Goal: Task Accomplishment & Management: Manage account settings

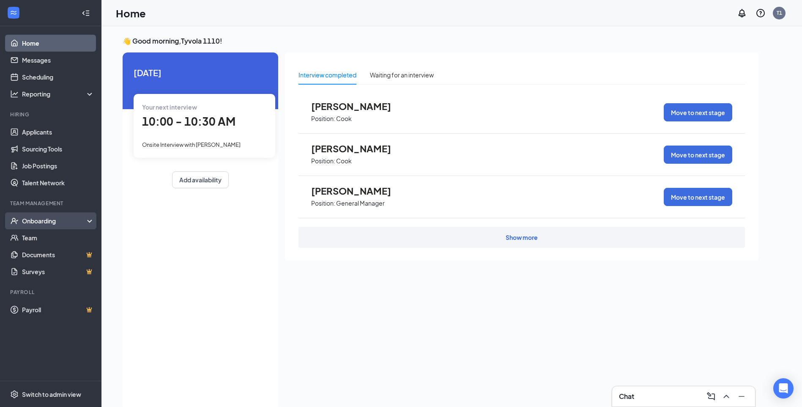
click at [34, 219] on div "Onboarding" at bounding box center [54, 220] width 65 height 8
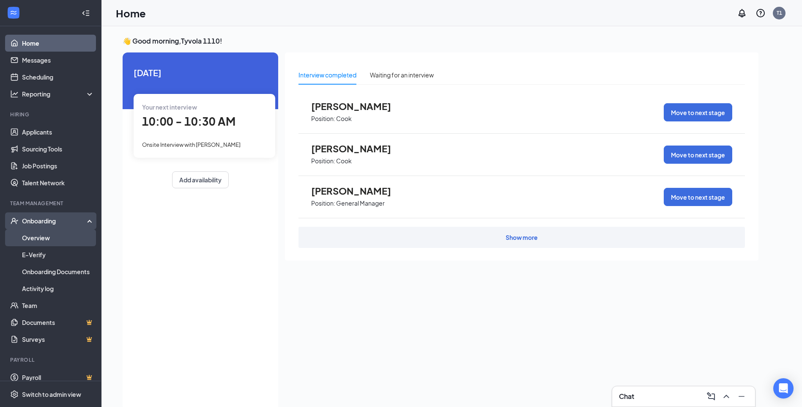
click at [37, 235] on link "Overview" at bounding box center [58, 237] width 72 height 17
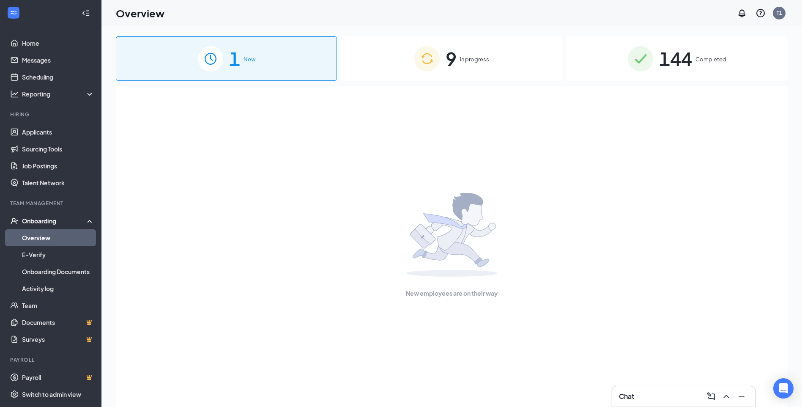
click at [457, 58] on span "9" at bounding box center [451, 58] width 11 height 29
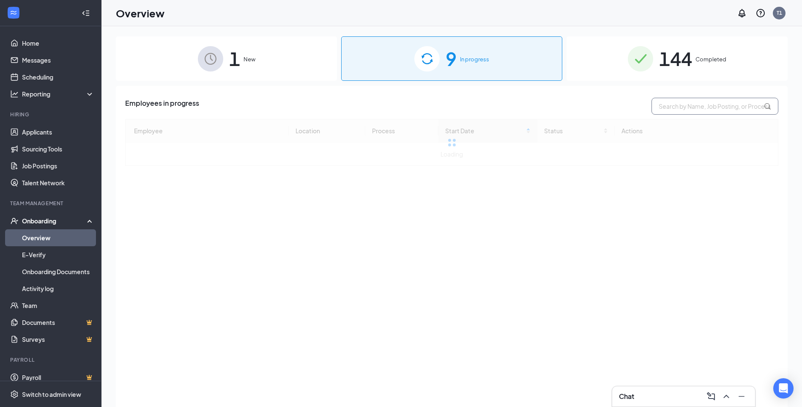
click at [715, 109] on input "text" at bounding box center [714, 106] width 127 height 17
type input "dameon Broome"
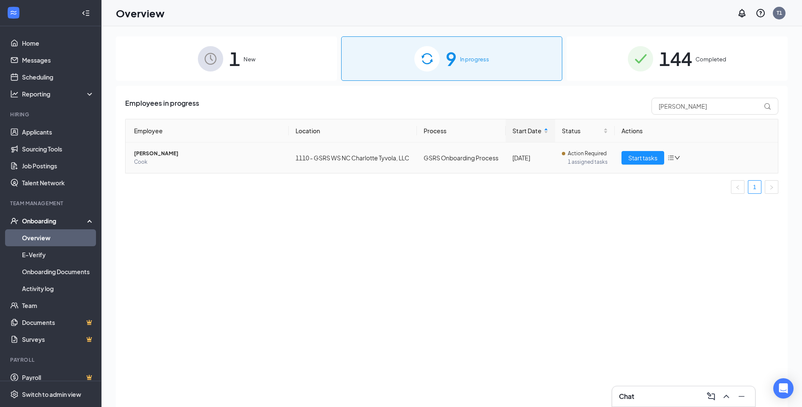
click at [169, 161] on span "Cook" at bounding box center [208, 162] width 148 height 8
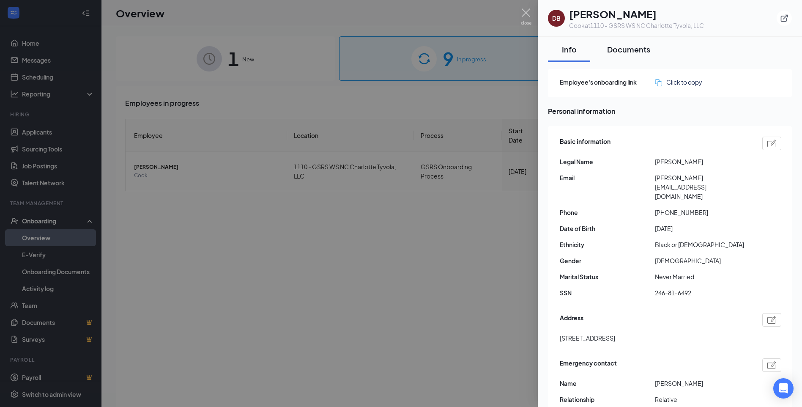
click at [627, 49] on div "Documents" at bounding box center [628, 49] width 43 height 11
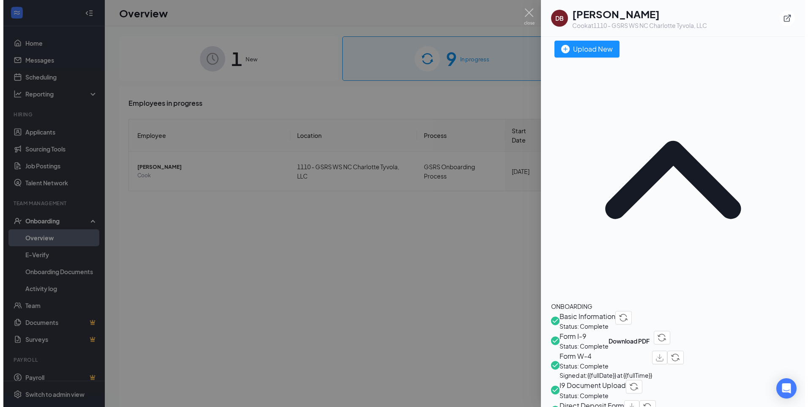
scroll to position [85, 0]
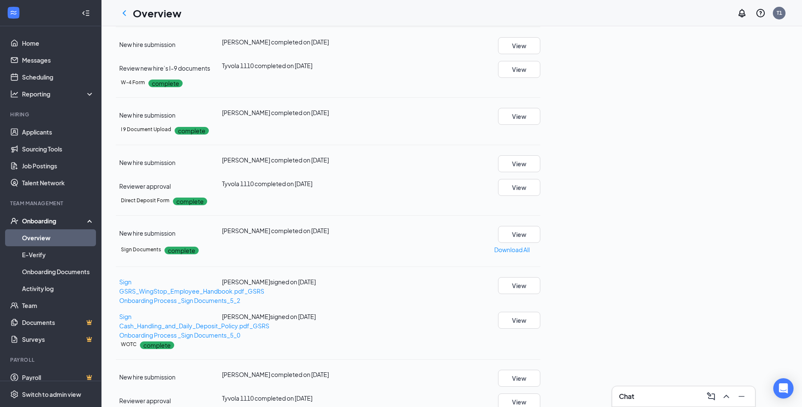
scroll to position [16, 0]
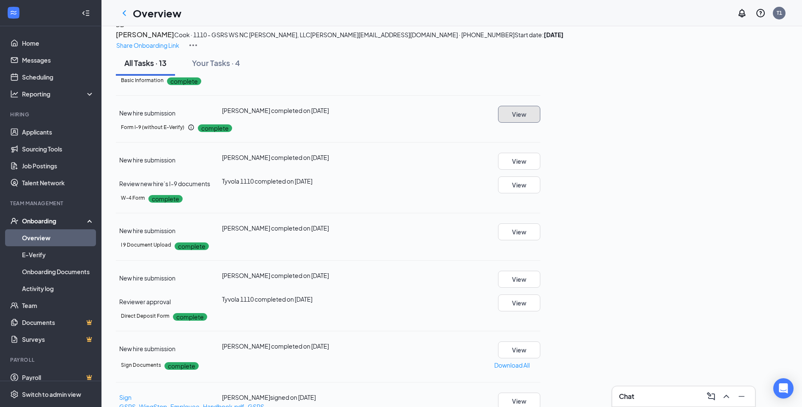
click at [540, 123] on button "View" at bounding box center [519, 114] width 42 height 17
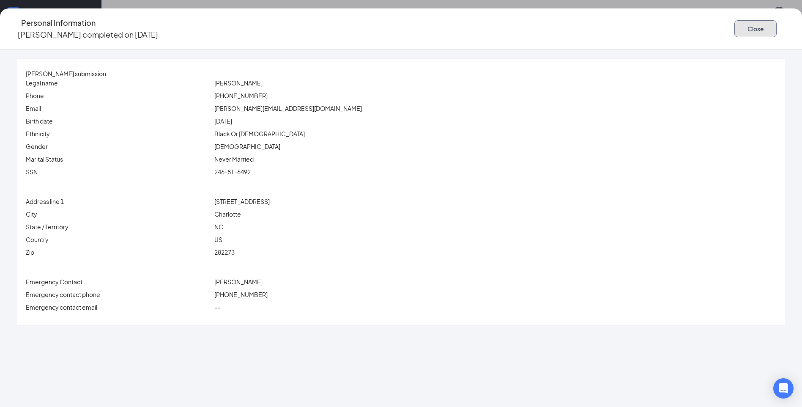
click at [734, 21] on button "Close" at bounding box center [755, 28] width 42 height 17
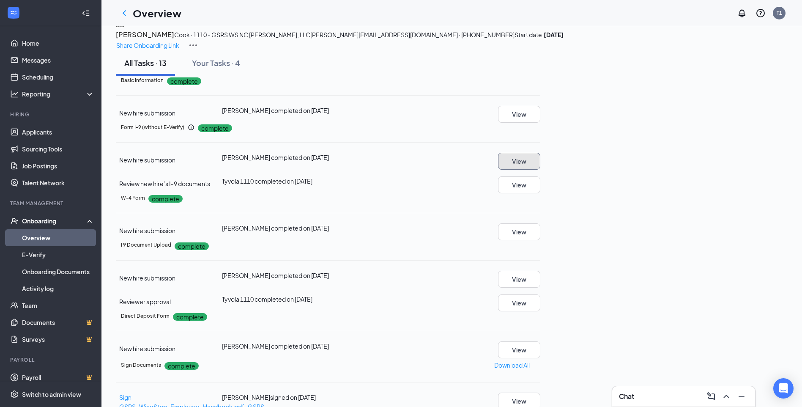
click at [540, 170] on button "View" at bounding box center [519, 161] width 42 height 17
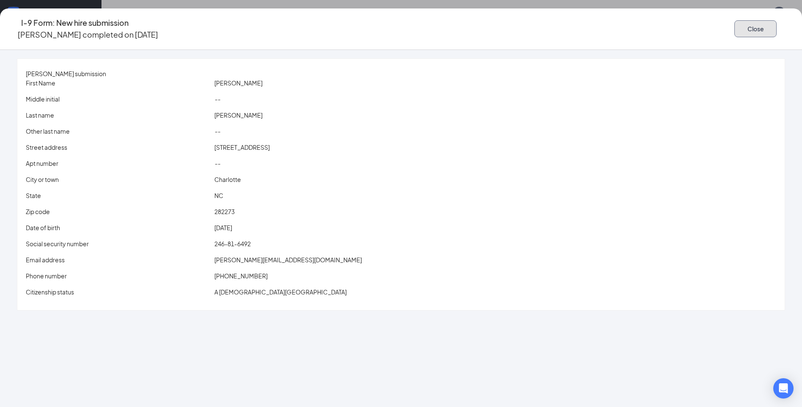
click at [734, 27] on button "Close" at bounding box center [755, 28] width 42 height 17
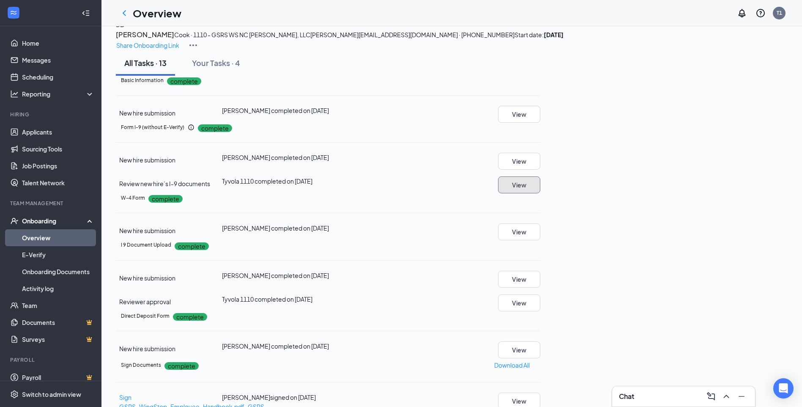
click at [540, 193] on button "View" at bounding box center [519, 184] width 42 height 17
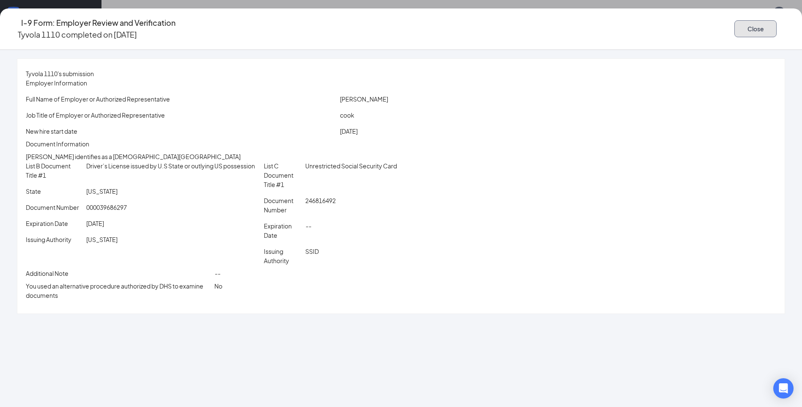
click at [734, 28] on button "Close" at bounding box center [755, 28] width 42 height 17
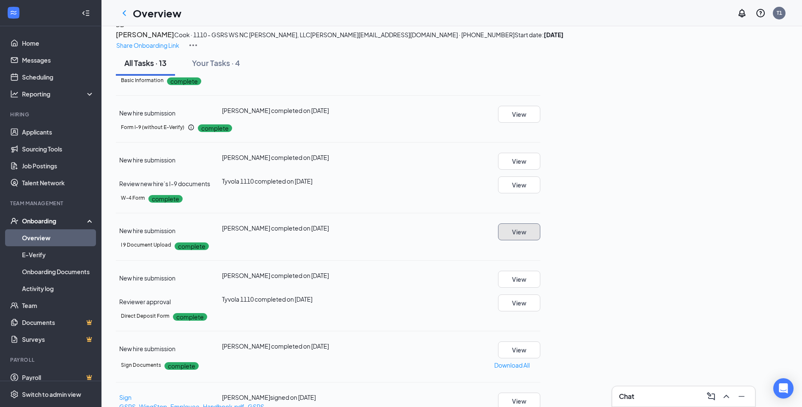
click at [540, 240] on button "View" at bounding box center [519, 231] width 42 height 17
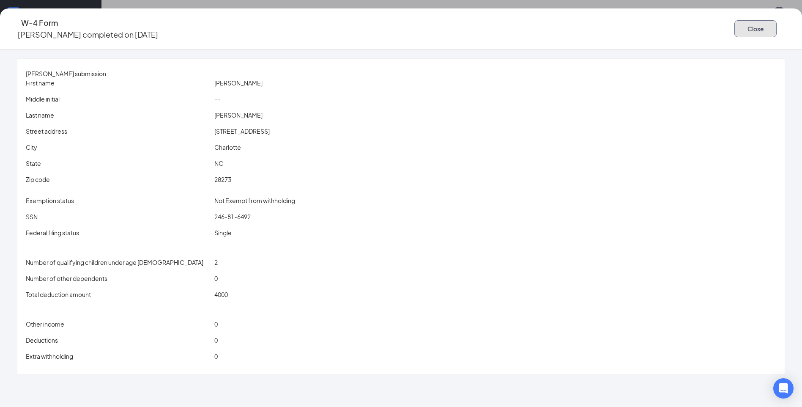
click at [734, 29] on button "Close" at bounding box center [755, 28] width 42 height 17
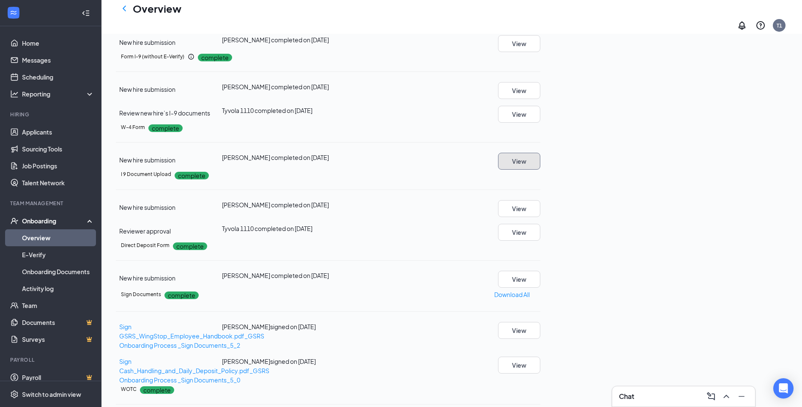
scroll to position [143, 0]
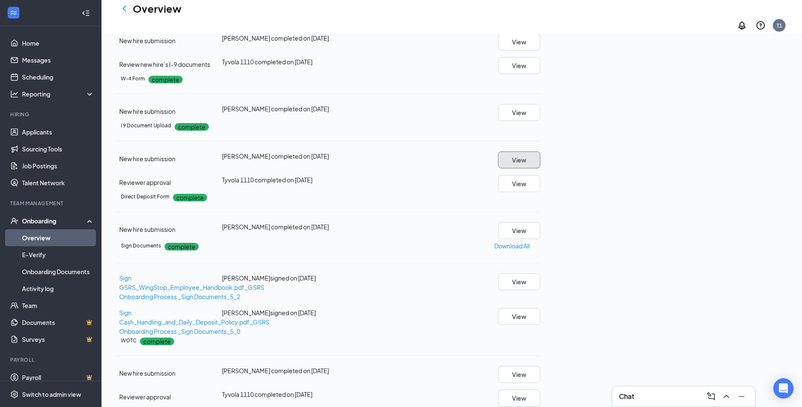
click at [540, 168] on button "View" at bounding box center [519, 159] width 42 height 17
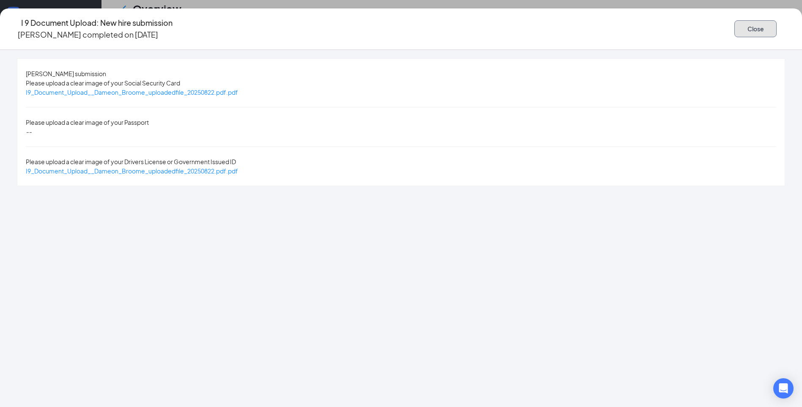
click at [734, 24] on button "Close" at bounding box center [755, 28] width 42 height 17
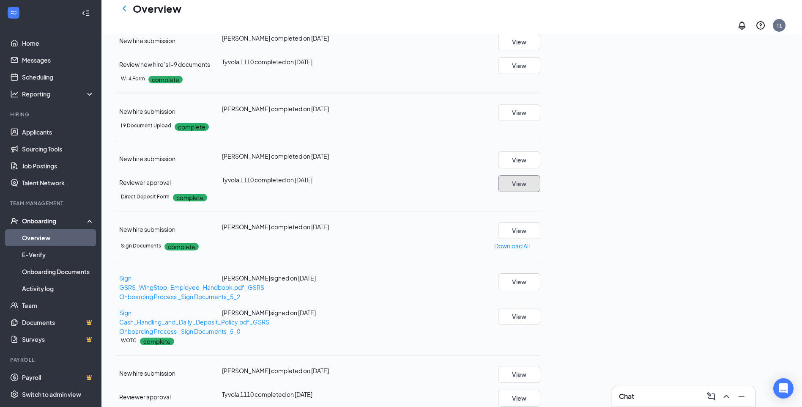
click at [540, 192] on button "View" at bounding box center [519, 183] width 42 height 17
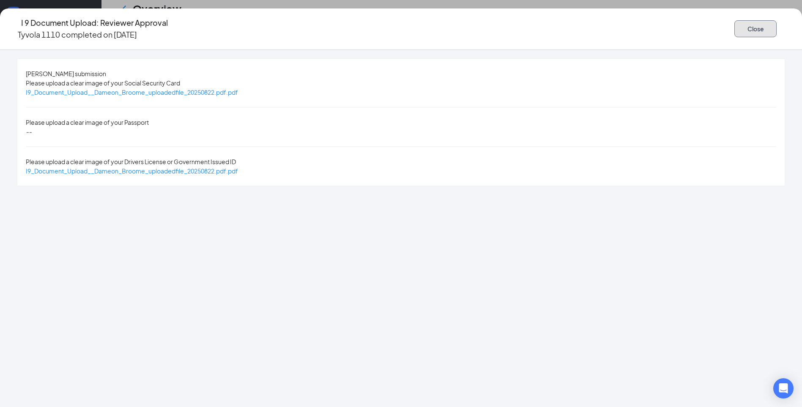
click at [734, 21] on button "Close" at bounding box center [755, 28] width 42 height 17
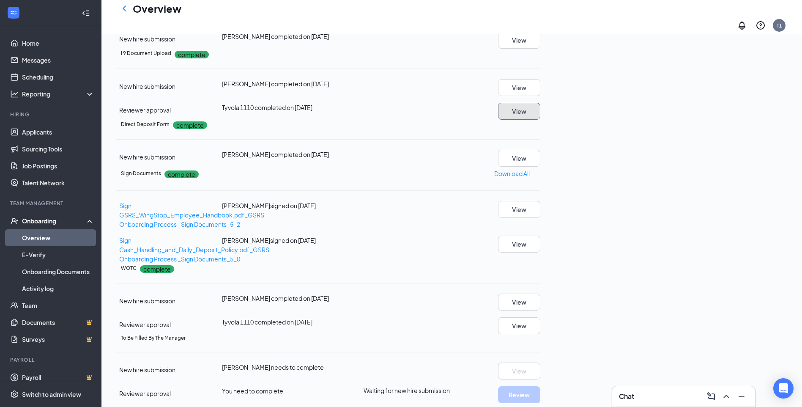
scroll to position [228, 0]
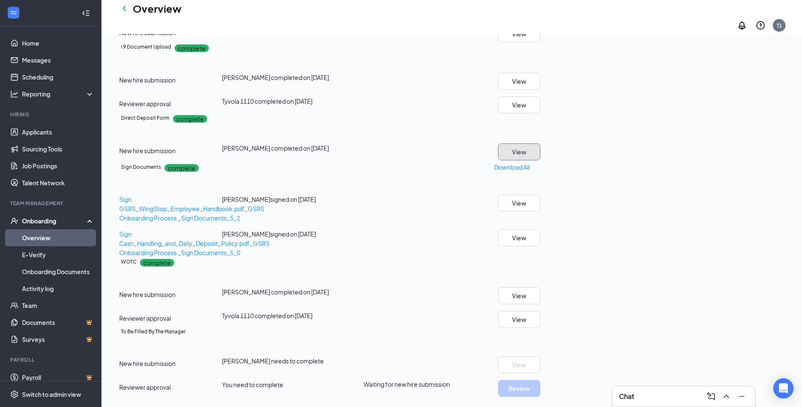
click at [540, 160] on button "View" at bounding box center [519, 151] width 42 height 17
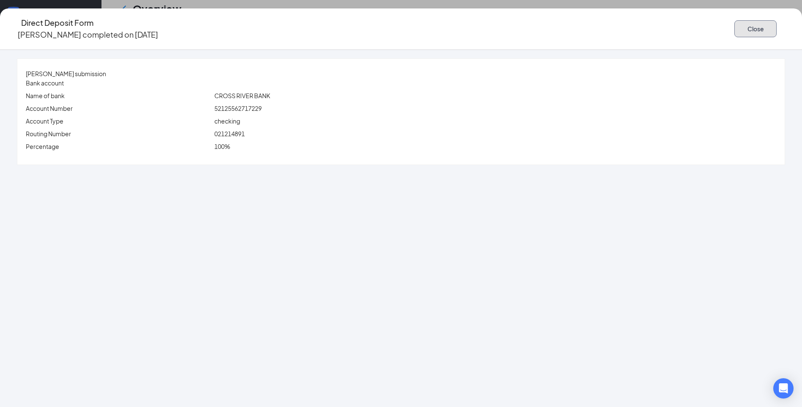
click at [734, 26] on button "Close" at bounding box center [755, 28] width 42 height 17
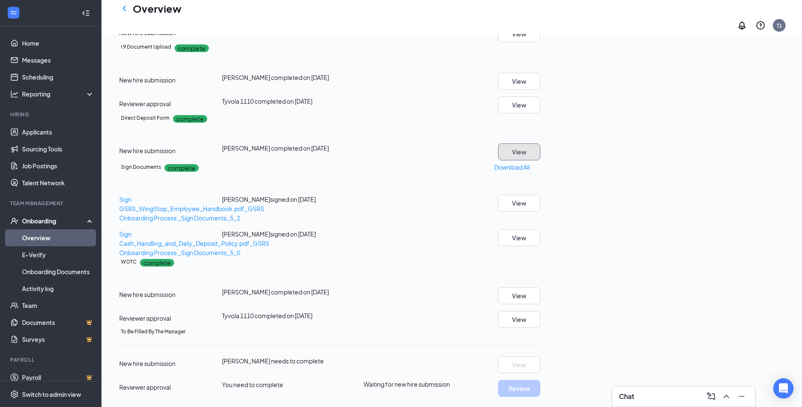
scroll to position [312, 0]
click at [540, 211] on button "View" at bounding box center [519, 202] width 42 height 17
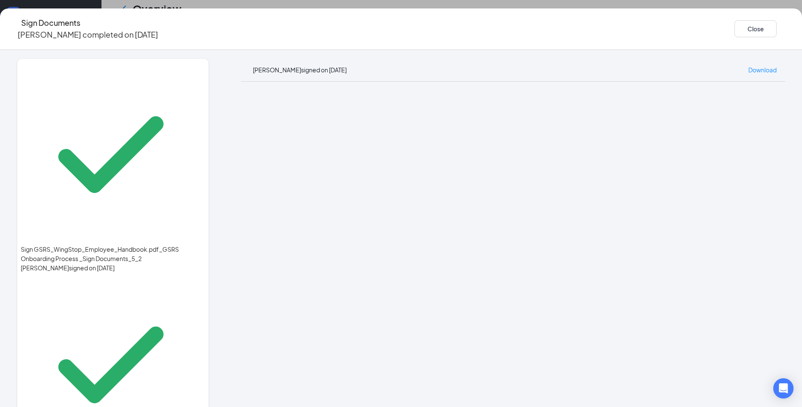
scroll to position [397, 0]
drag, startPoint x: 670, startPoint y: 22, endPoint x: 676, endPoint y: 28, distance: 7.8
click at [734, 23] on button "Close" at bounding box center [755, 28] width 42 height 17
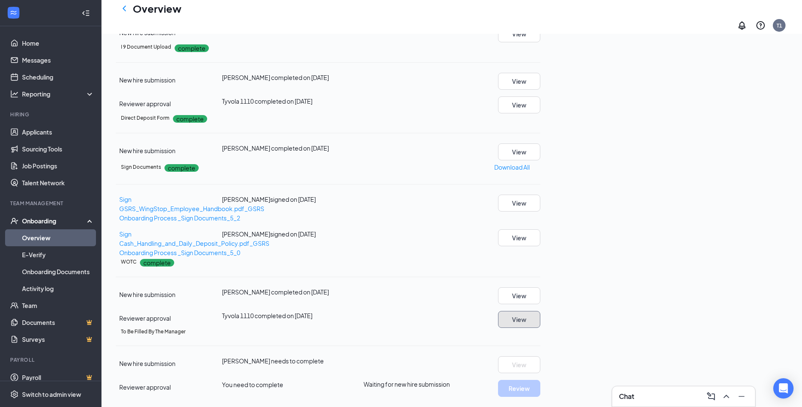
click at [540, 311] on button "View" at bounding box center [519, 319] width 42 height 17
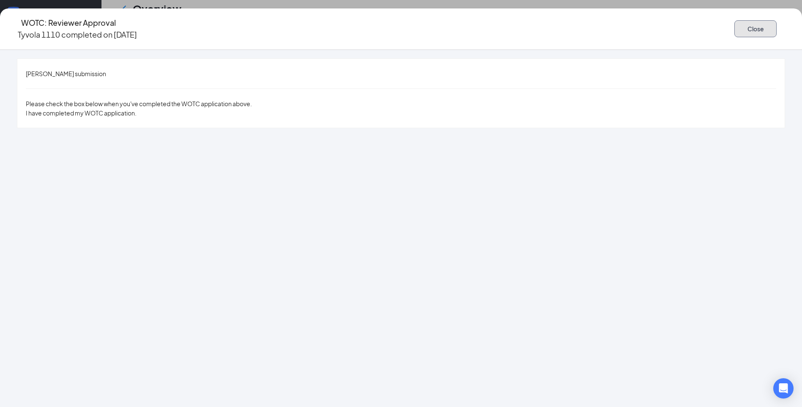
click at [734, 29] on button "Close" at bounding box center [755, 28] width 42 height 17
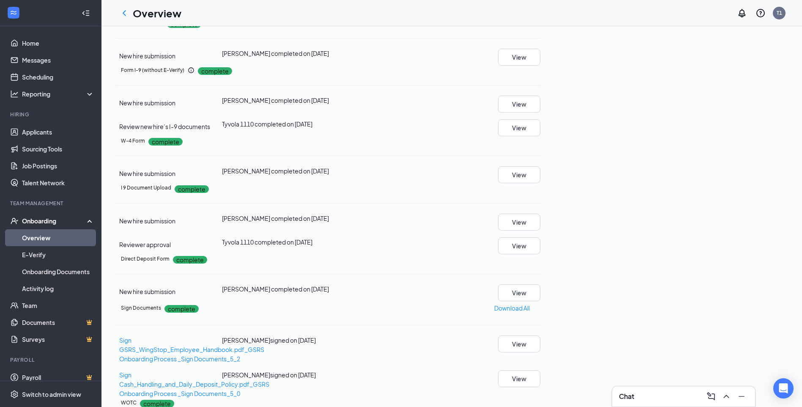
scroll to position [0, 0]
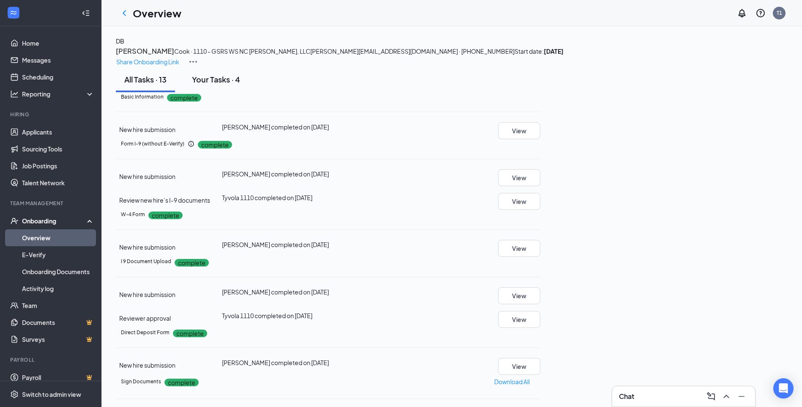
click at [238, 85] on div "Your Tasks · 4" at bounding box center [216, 79] width 48 height 11
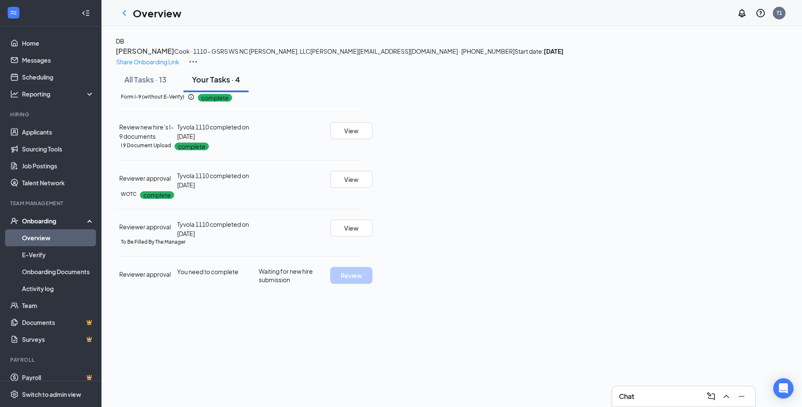
click at [231, 92] on button "Your Tasks · 4" at bounding box center [215, 79] width 65 height 25
click at [372, 139] on button "View" at bounding box center [351, 130] width 42 height 17
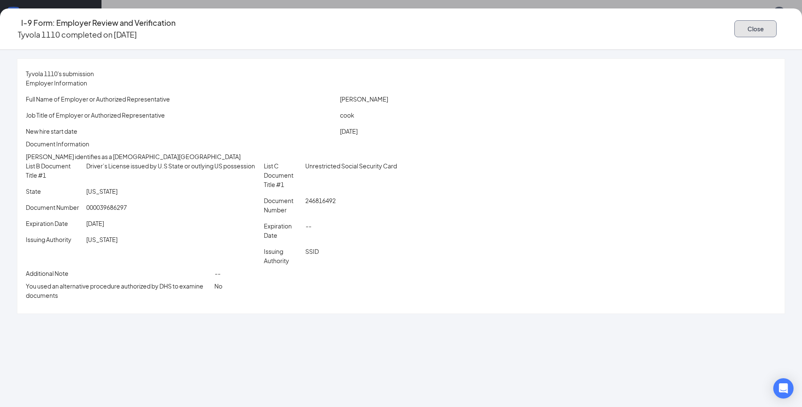
click at [734, 20] on button "Close" at bounding box center [755, 28] width 42 height 17
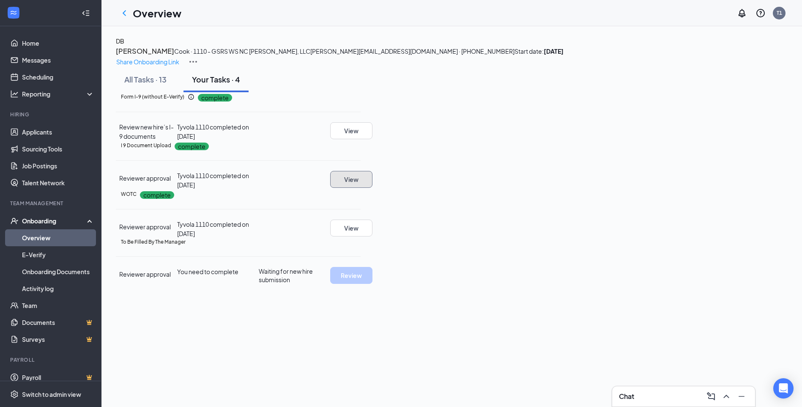
click at [372, 188] on button "View" at bounding box center [351, 179] width 42 height 17
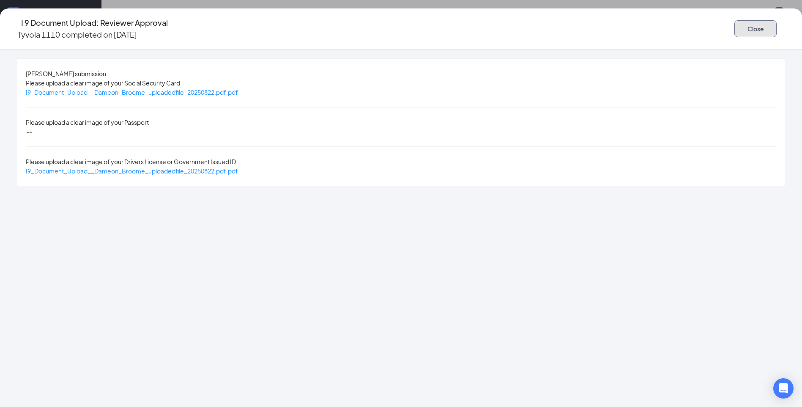
click at [734, 27] on button "Close" at bounding box center [755, 28] width 42 height 17
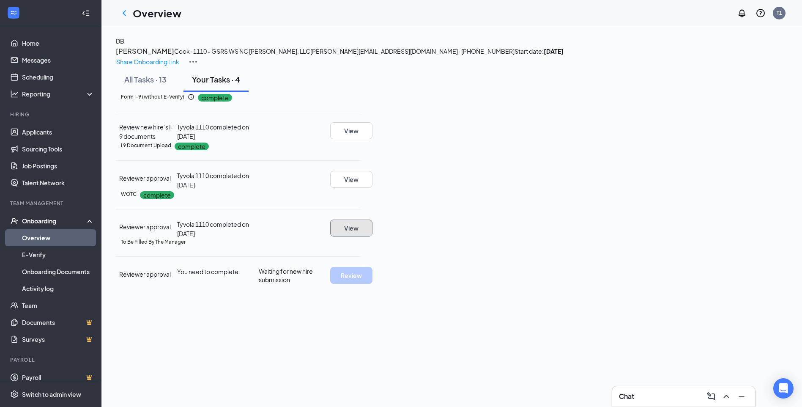
click at [372, 236] on button "View" at bounding box center [351, 227] width 42 height 17
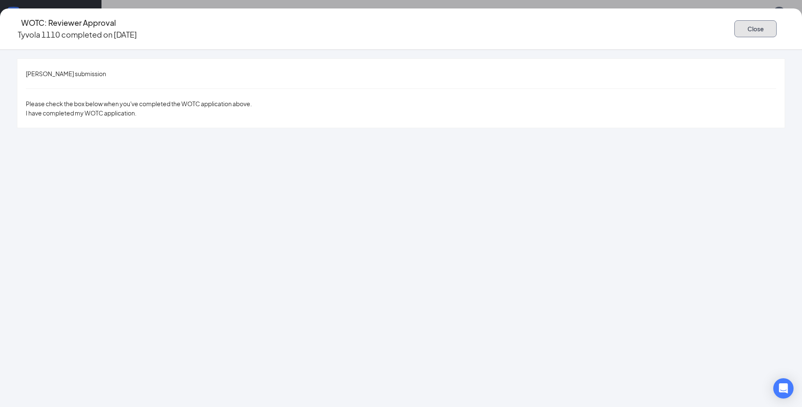
click at [734, 29] on button "Close" at bounding box center [755, 28] width 42 height 17
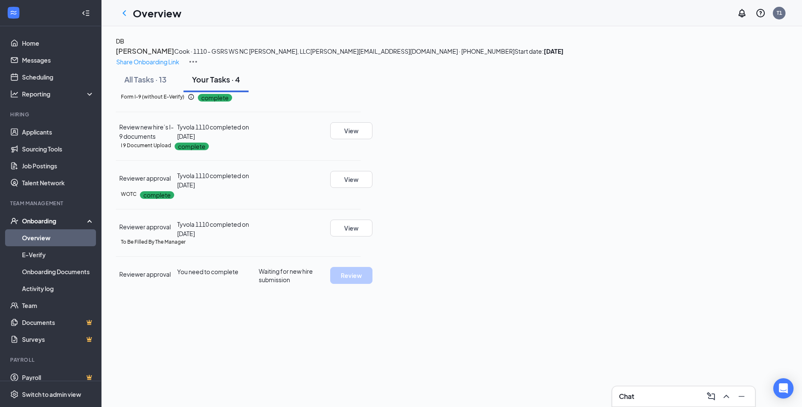
click at [198, 57] on img at bounding box center [193, 62] width 10 height 10
click at [757, 67] on span "View details" at bounding box center [754, 70] width 33 height 9
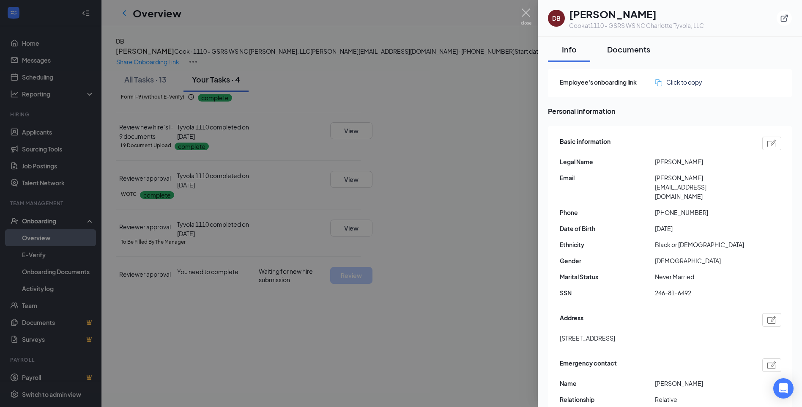
scroll to position [0, 0]
click at [628, 49] on div "Documents" at bounding box center [628, 49] width 43 height 11
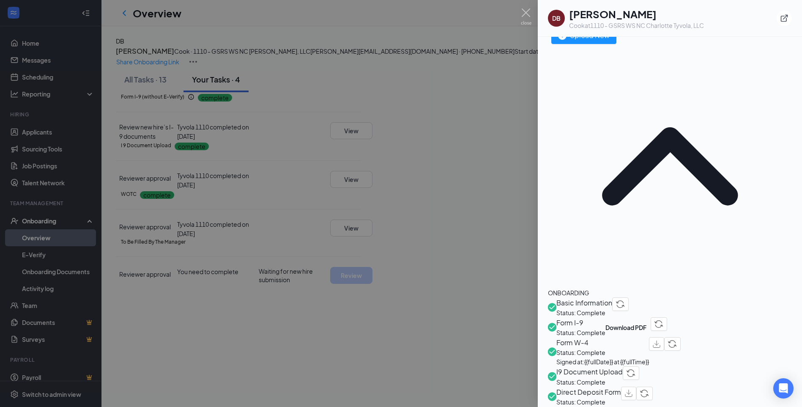
scroll to position [42, 0]
drag, startPoint x: 754, startPoint y: 307, endPoint x: 750, endPoint y: 310, distance: 5.8
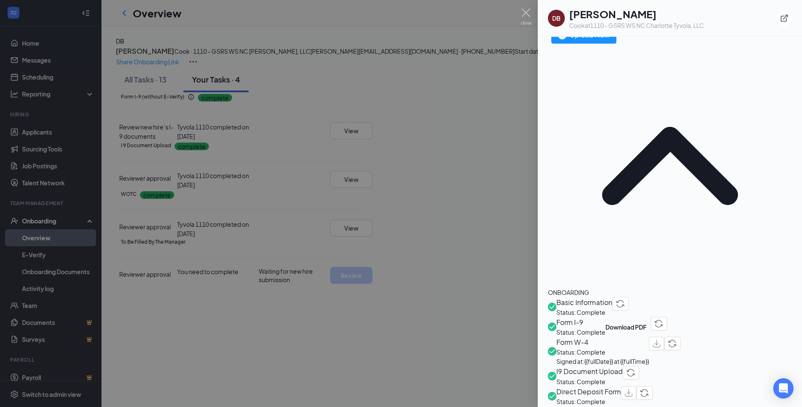
drag, startPoint x: 730, startPoint y: 319, endPoint x: 739, endPoint y: 316, distance: 10.0
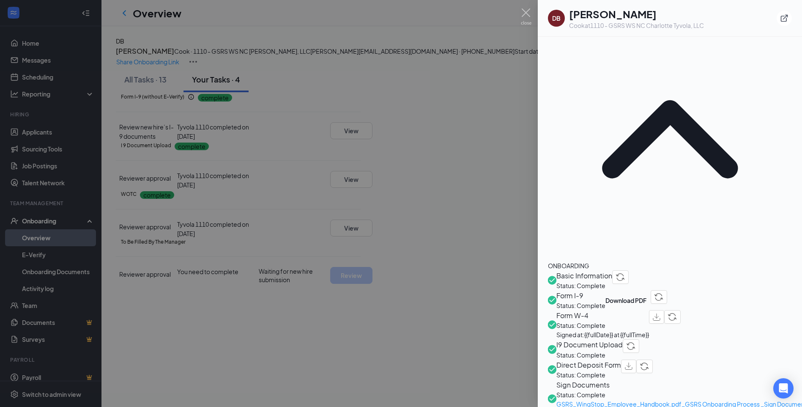
scroll to position [68, 0]
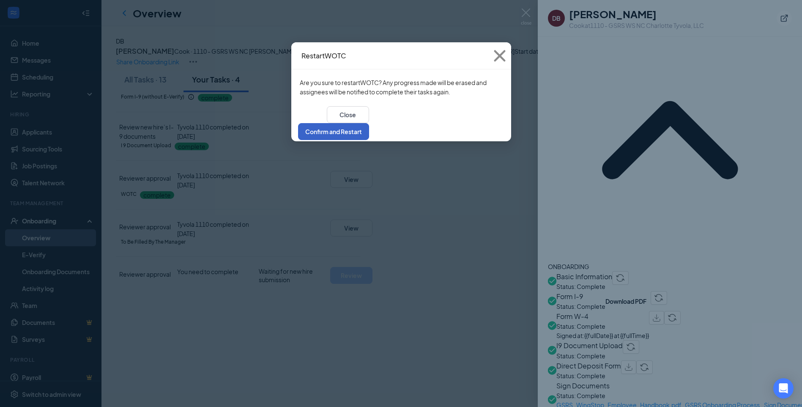
click at [369, 124] on button "Confirm and Restart" at bounding box center [333, 131] width 71 height 17
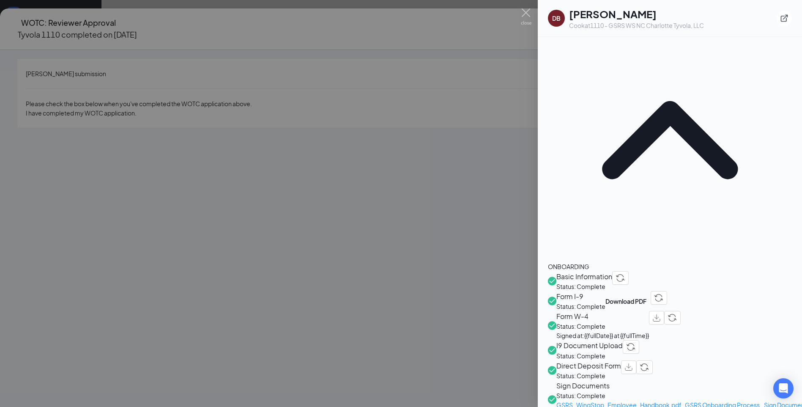
click at [454, 201] on div at bounding box center [401, 203] width 802 height 407
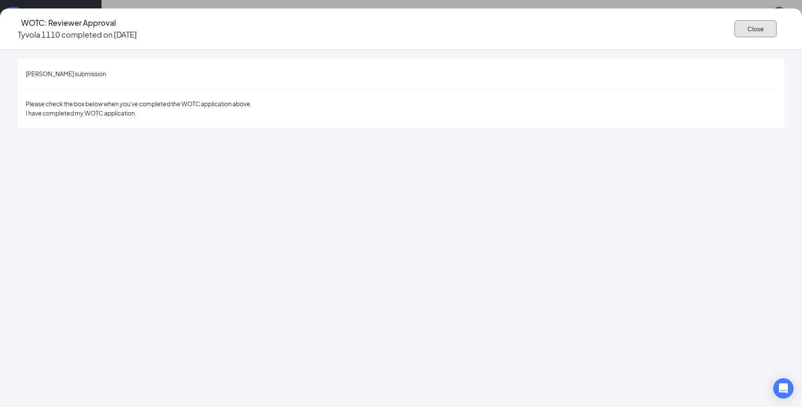
click at [734, 27] on button "Close" at bounding box center [755, 28] width 42 height 17
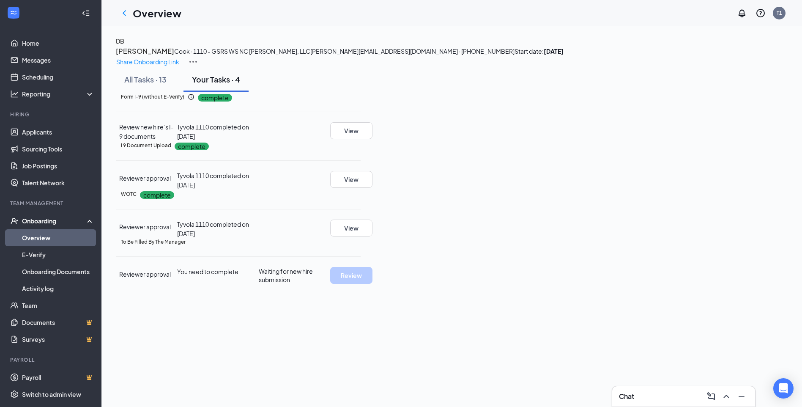
scroll to position [6, 0]
click at [159, 85] on div "All Tasks · 13" at bounding box center [145, 79] width 42 height 11
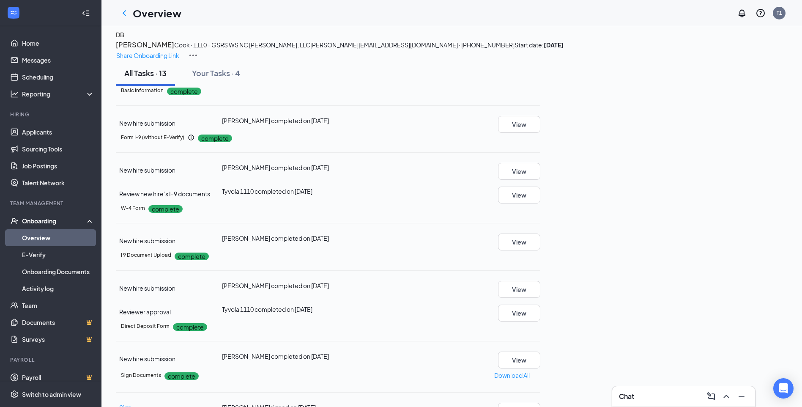
click at [524, 153] on div at bounding box center [328, 152] width 424 height 0
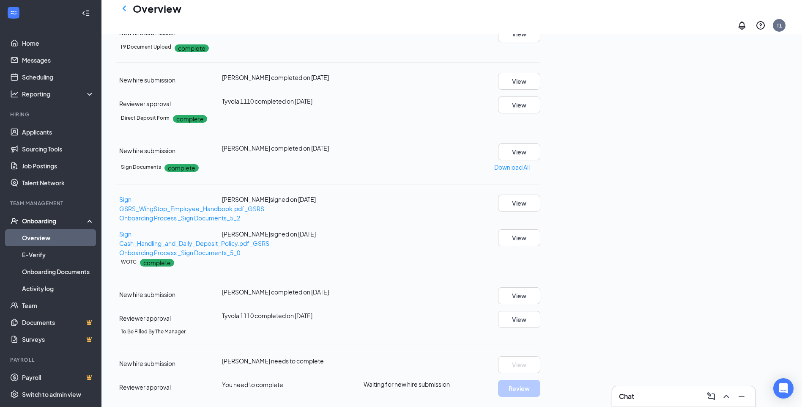
scroll to position [397, 0]
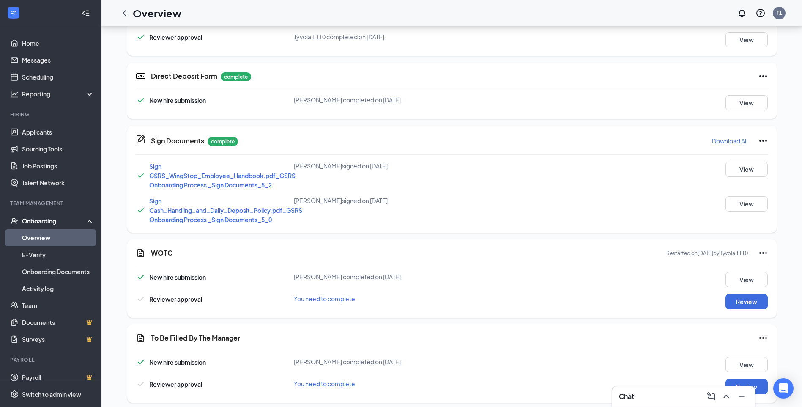
scroll to position [397, 0]
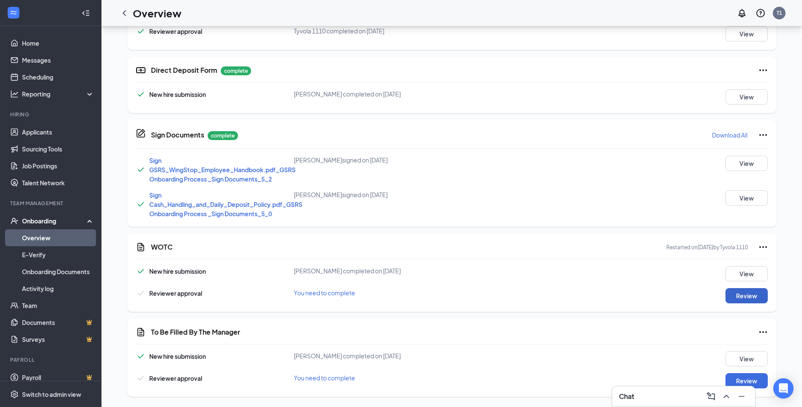
click at [752, 293] on button "Review" at bounding box center [746, 295] width 42 height 15
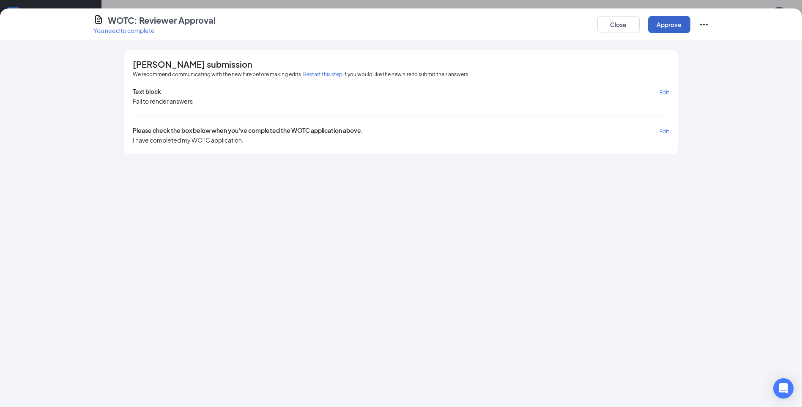
drag, startPoint x: 672, startPoint y: 17, endPoint x: 673, endPoint y: 22, distance: 5.6
click at [672, 19] on button "Approve" at bounding box center [669, 24] width 42 height 17
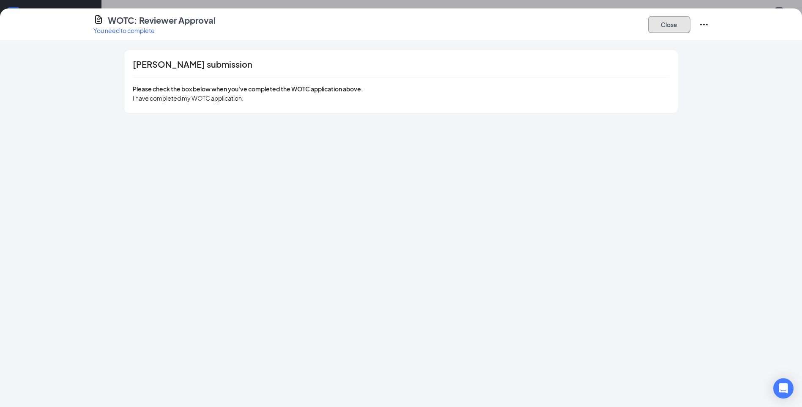
click at [672, 29] on button "Close" at bounding box center [669, 24] width 42 height 17
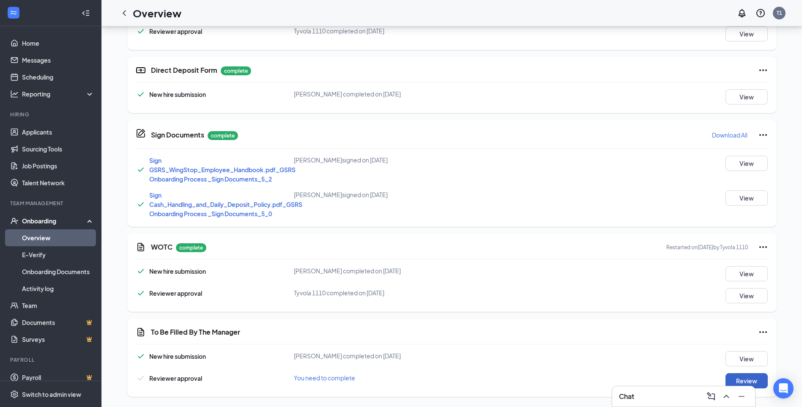
click at [752, 376] on button "Review" at bounding box center [746, 380] width 42 height 15
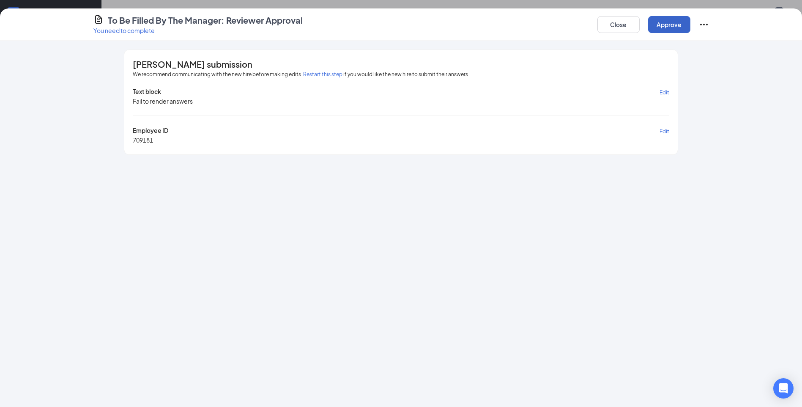
click at [653, 22] on button "Approve" at bounding box center [669, 24] width 42 height 17
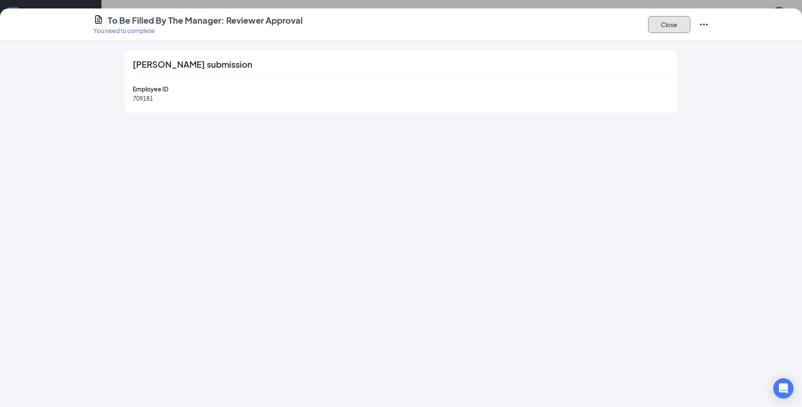
click at [653, 22] on button "Close" at bounding box center [669, 24] width 42 height 17
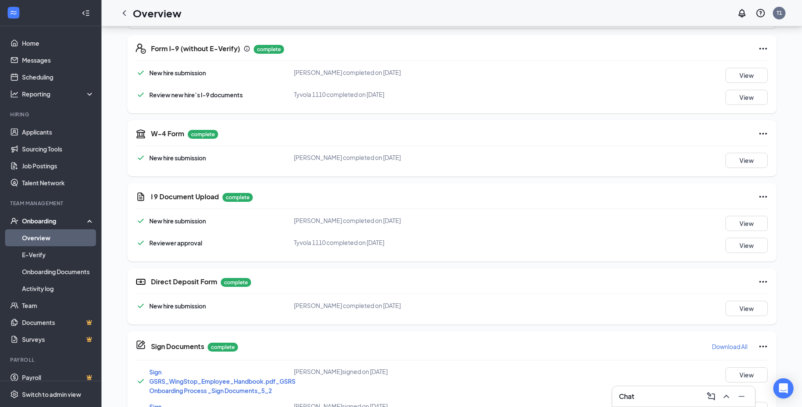
scroll to position [0, 0]
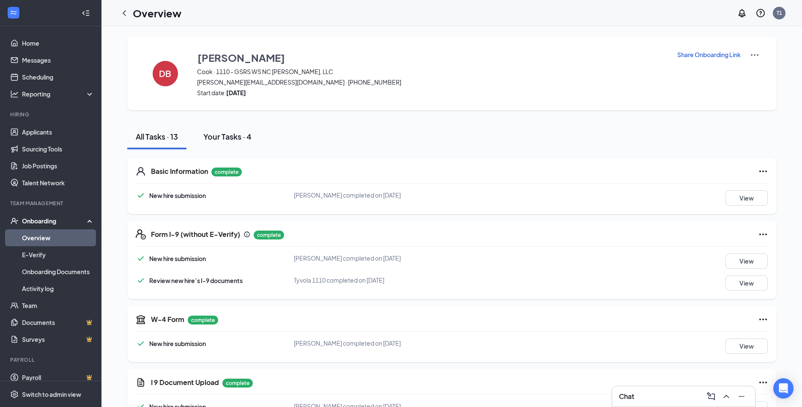
drag, startPoint x: 230, startPoint y: 141, endPoint x: 237, endPoint y: 137, distance: 8.3
click at [235, 139] on button "Your Tasks · 4" at bounding box center [227, 136] width 65 height 25
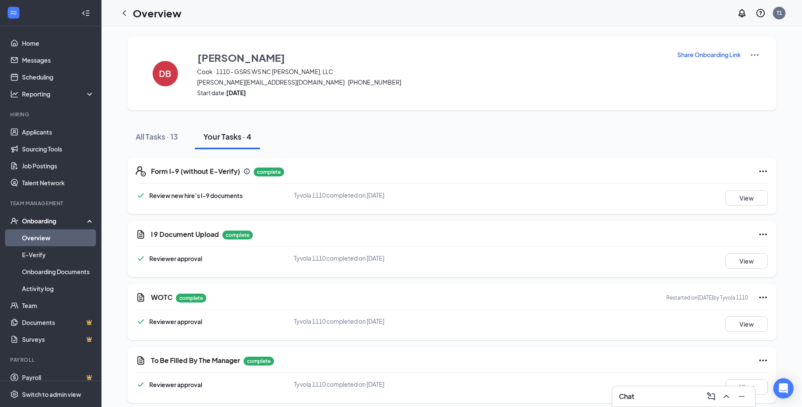
click at [237, 137] on div "Your Tasks · 4" at bounding box center [227, 136] width 48 height 11
click at [157, 137] on div "All Tasks · 13" at bounding box center [157, 136] width 42 height 11
